Goal: Find specific page/section: Find specific page/section

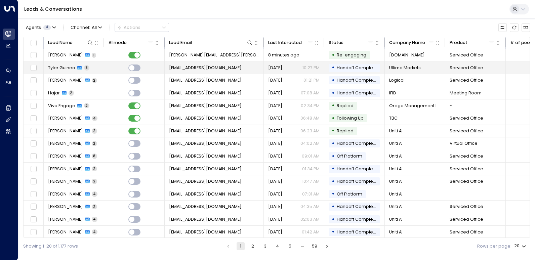
click at [71, 70] on span "Tyler Guinea" at bounding box center [61, 68] width 27 height 6
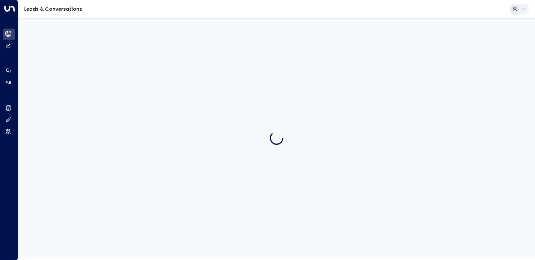
click at [70, 70] on div at bounding box center [276, 138] width 517 height 240
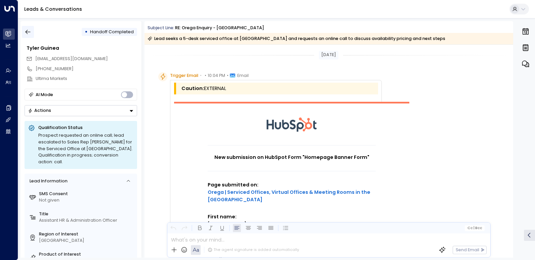
click at [30, 30] on icon "button" at bounding box center [28, 32] width 7 height 7
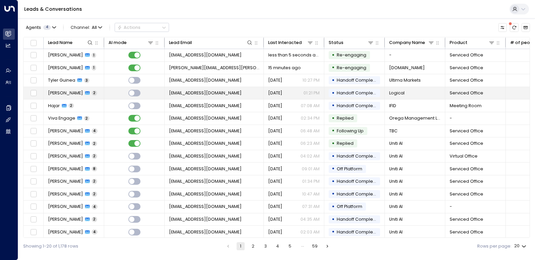
click at [66, 93] on span "[PERSON_NAME]" at bounding box center [65, 93] width 35 height 6
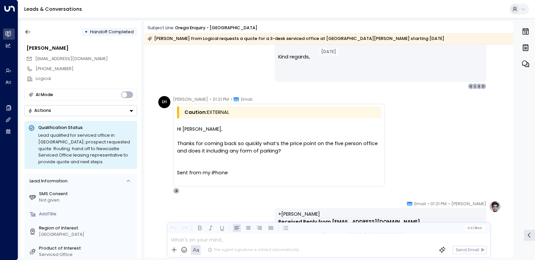
scroll to position [378, 0]
